Goal: Check status: Check status

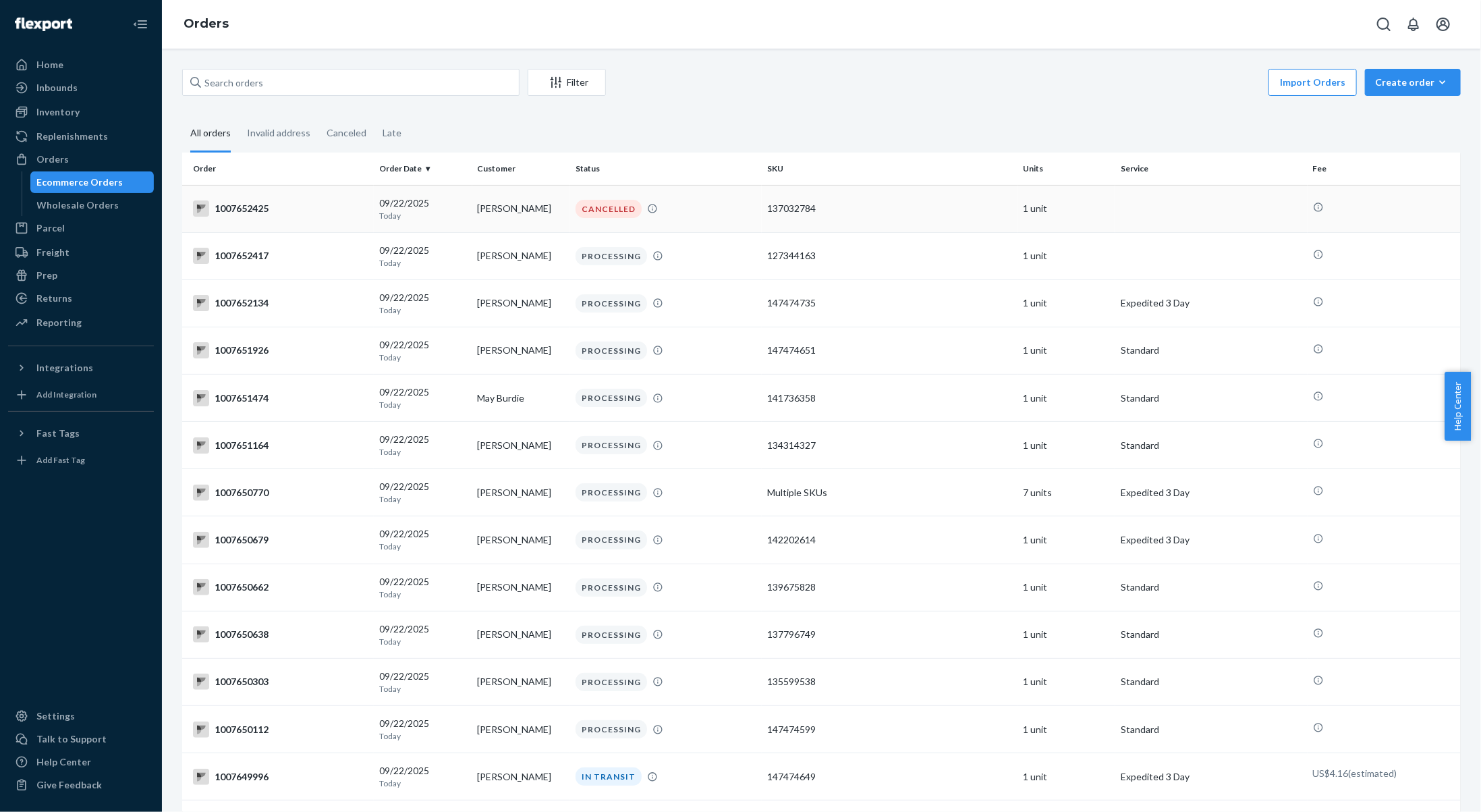
click at [459, 201] on div "[DATE] [DATE]" at bounding box center [423, 209] width 87 height 25
click at [73, 71] on div "Home" at bounding box center [81, 64] width 143 height 19
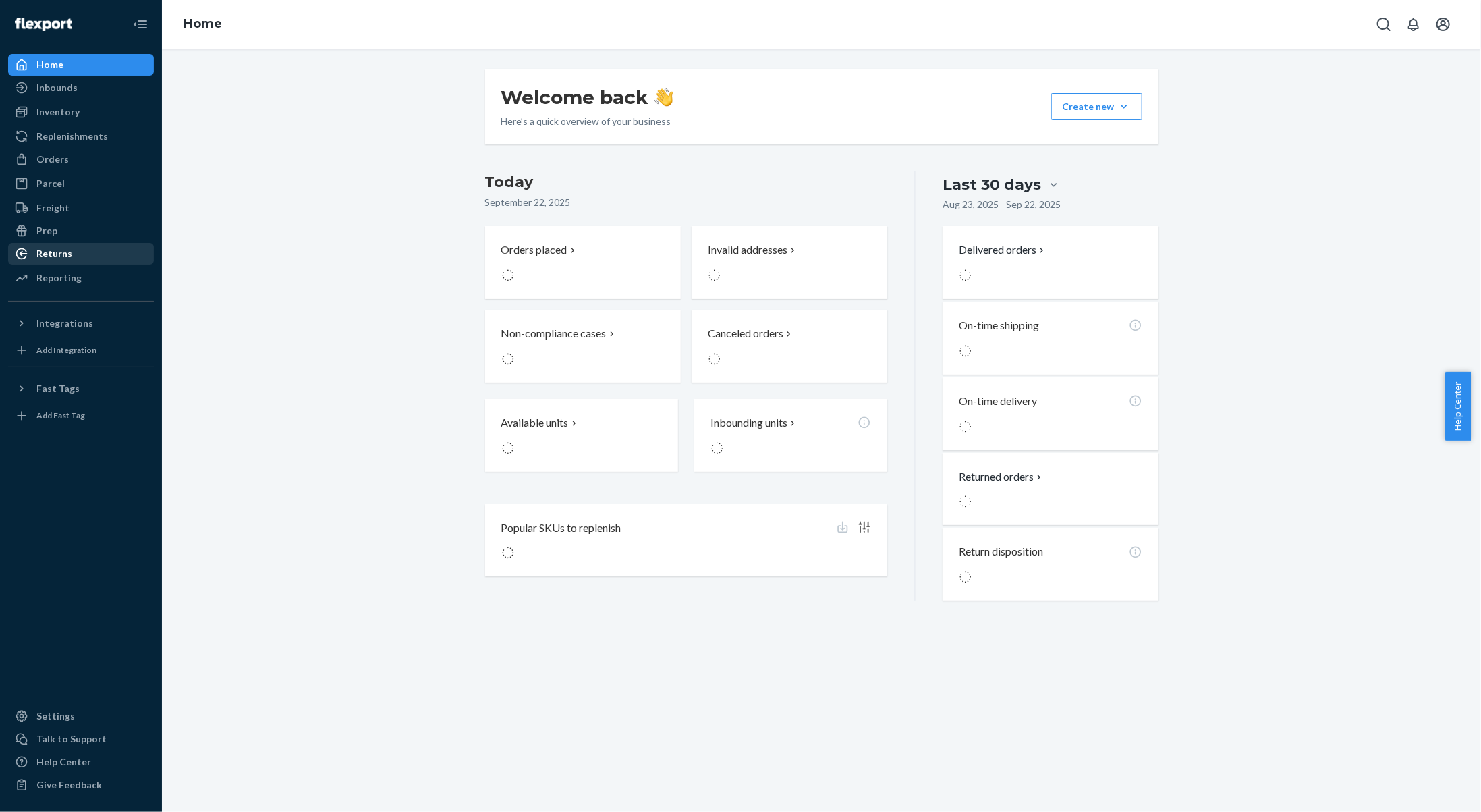
click at [78, 250] on div "Returns" at bounding box center [81, 253] width 143 height 19
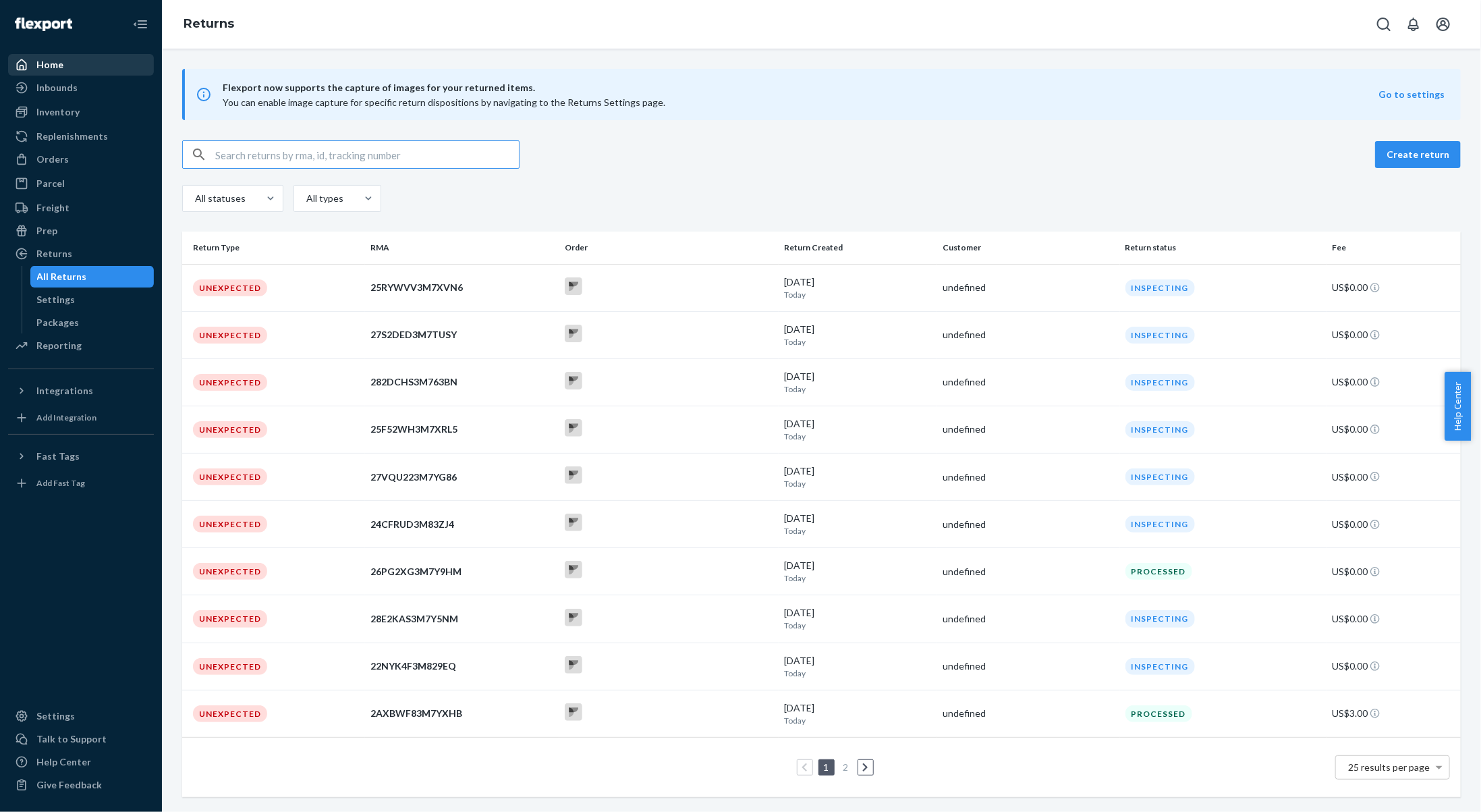
click at [75, 75] on link "Home" at bounding box center [81, 65] width 146 height 22
